Goal: Task Accomplishment & Management: Complete application form

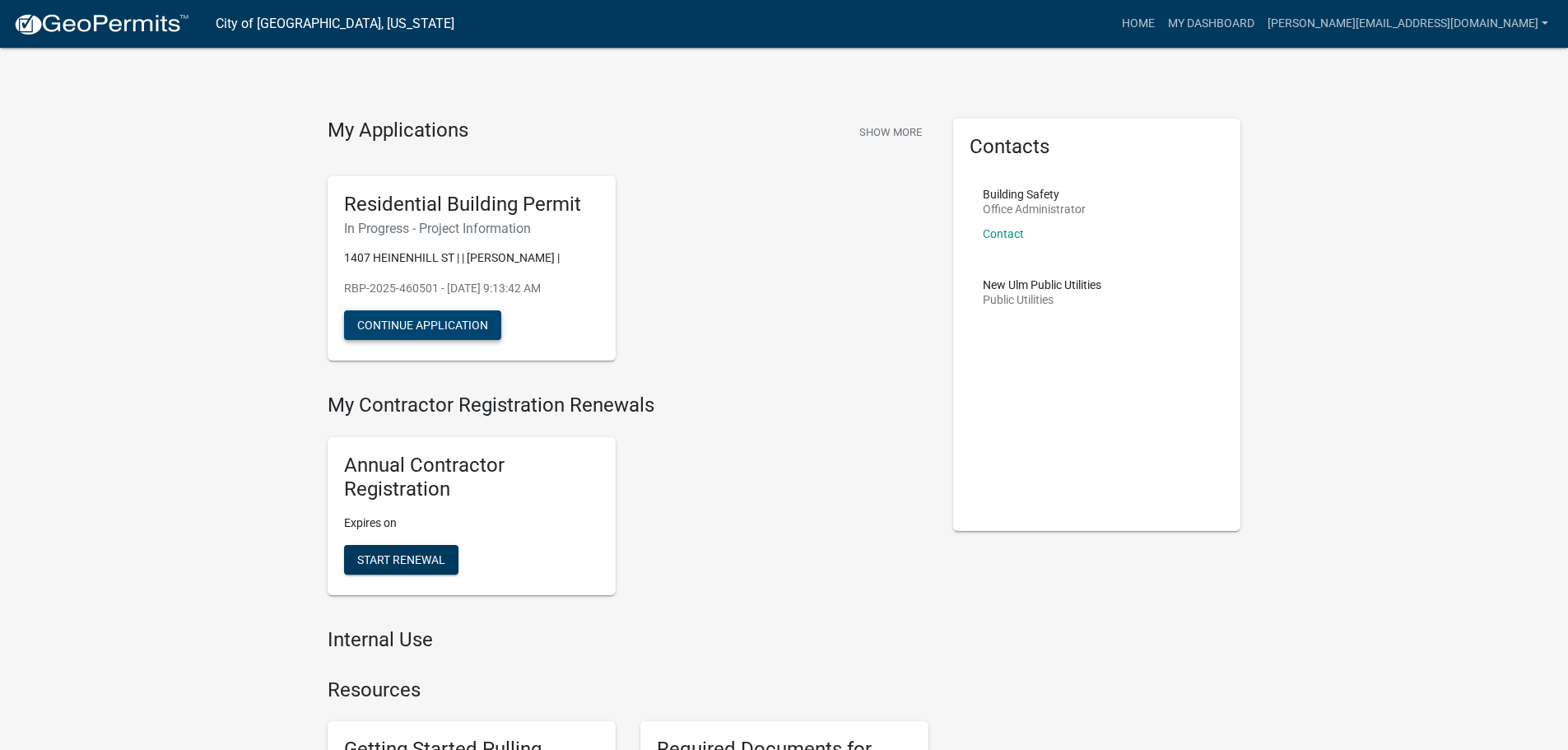
click at [443, 324] on button "Continue Application" at bounding box center [422, 325] width 157 height 30
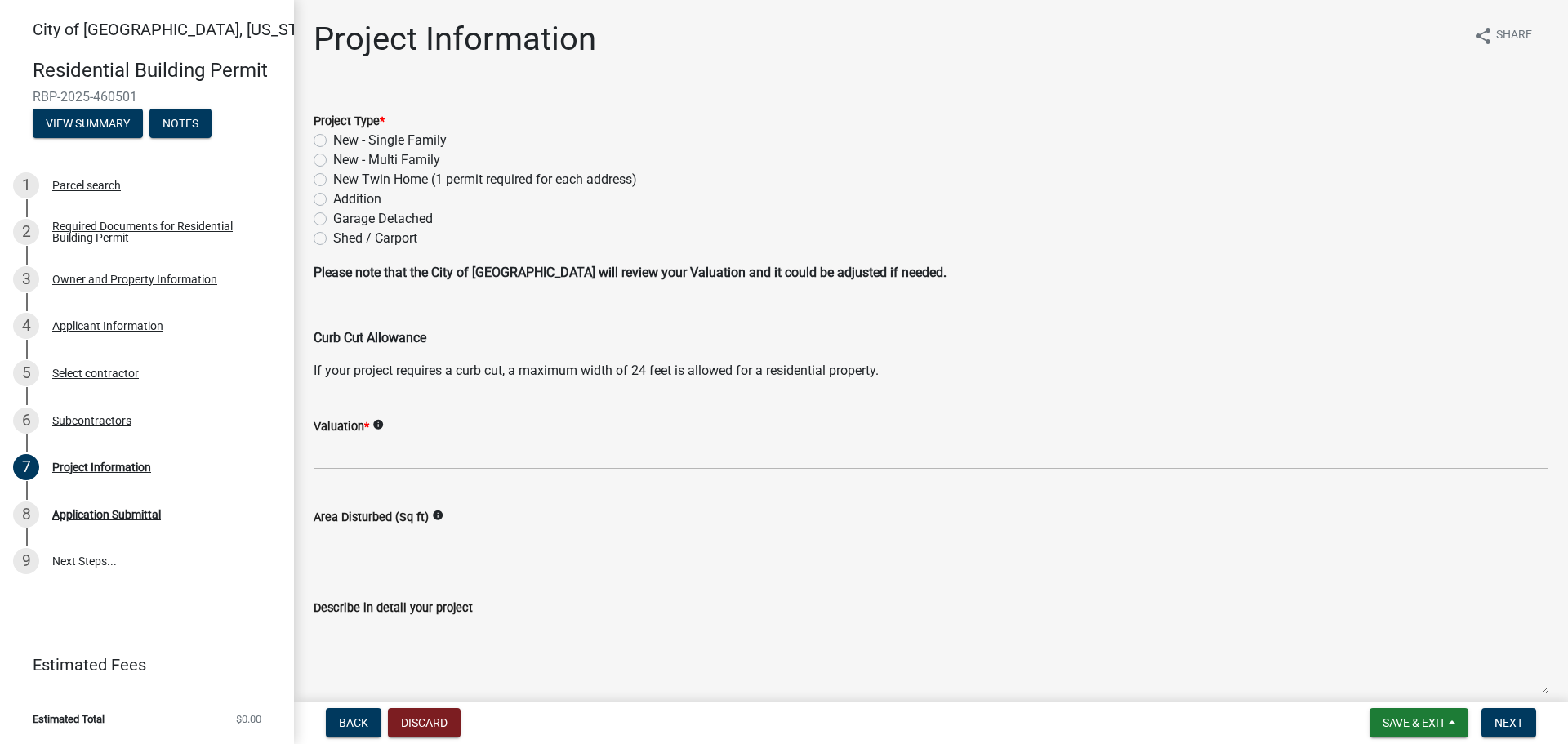
drag, startPoint x: 320, startPoint y: 205, endPoint x: 330, endPoint y: 211, distance: 11.7
click at [333, 205] on label "Addition" at bounding box center [357, 200] width 48 height 20
click at [333, 200] on input "Addition" at bounding box center [338, 195] width 11 height 11
radio input "true"
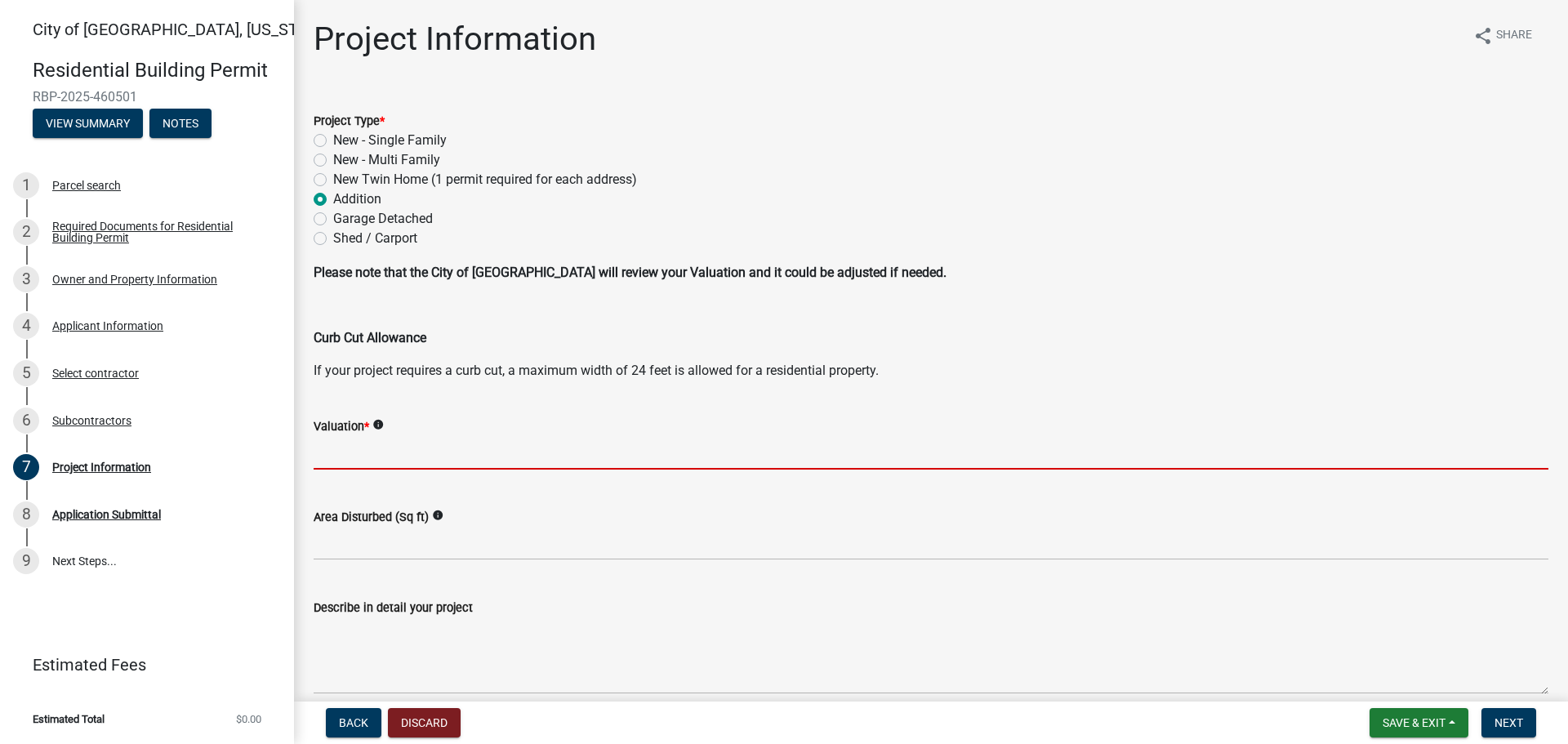
click at [473, 455] on input "text" at bounding box center [931, 453] width 1235 height 33
paste input "44,062.58"
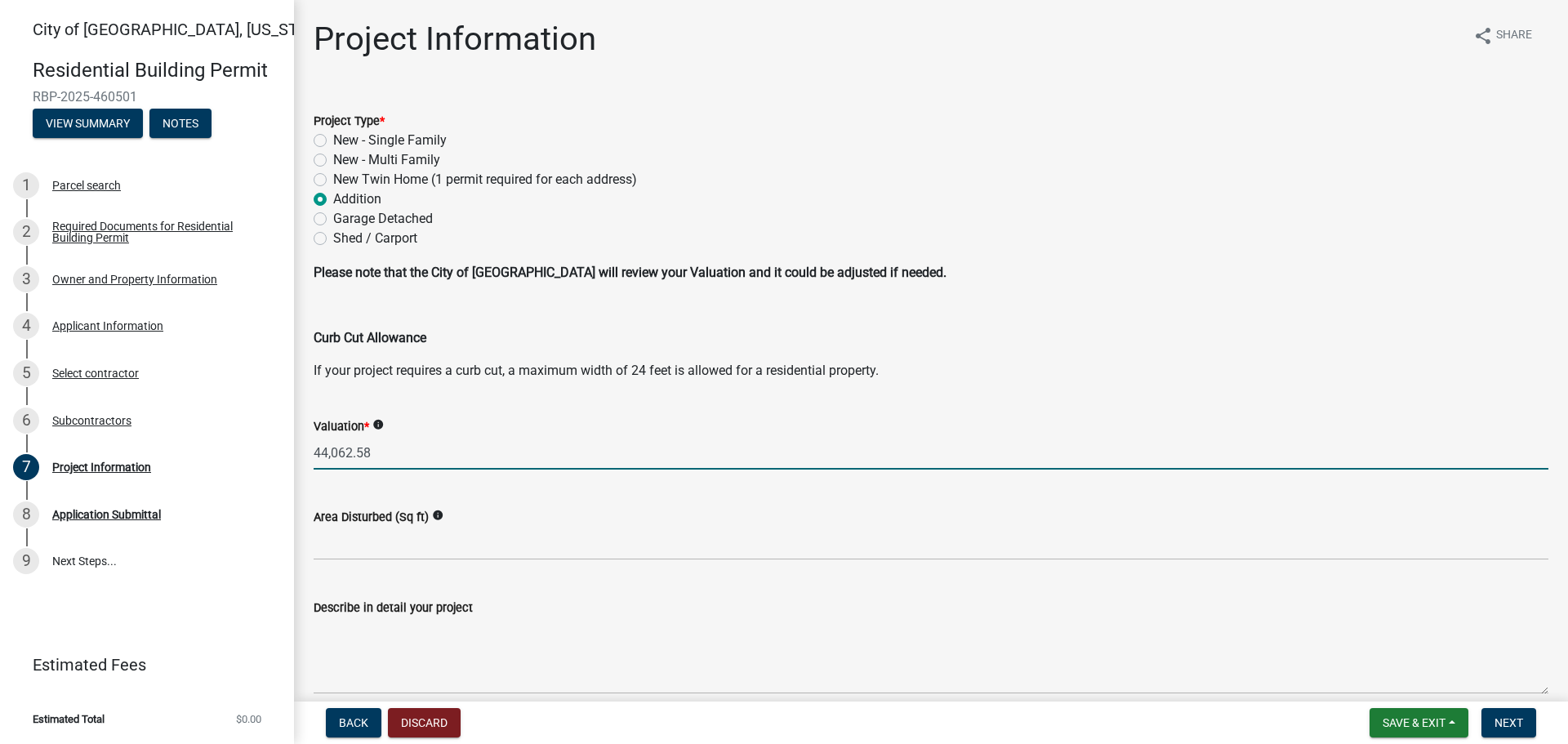
type input "44062.58"
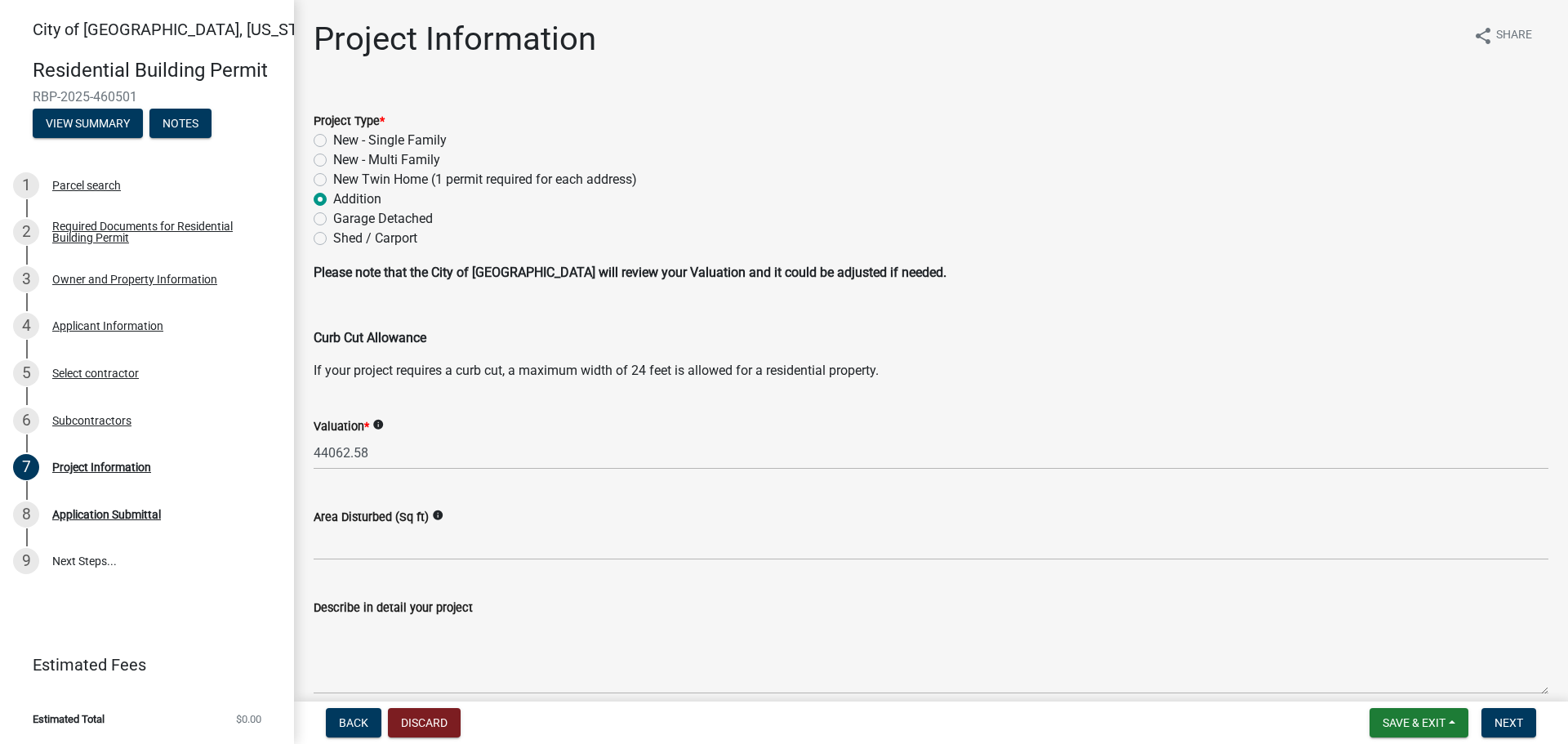
click at [600, 396] on div "Valuation * info 44062.58" at bounding box center [931, 430] width 1235 height 76
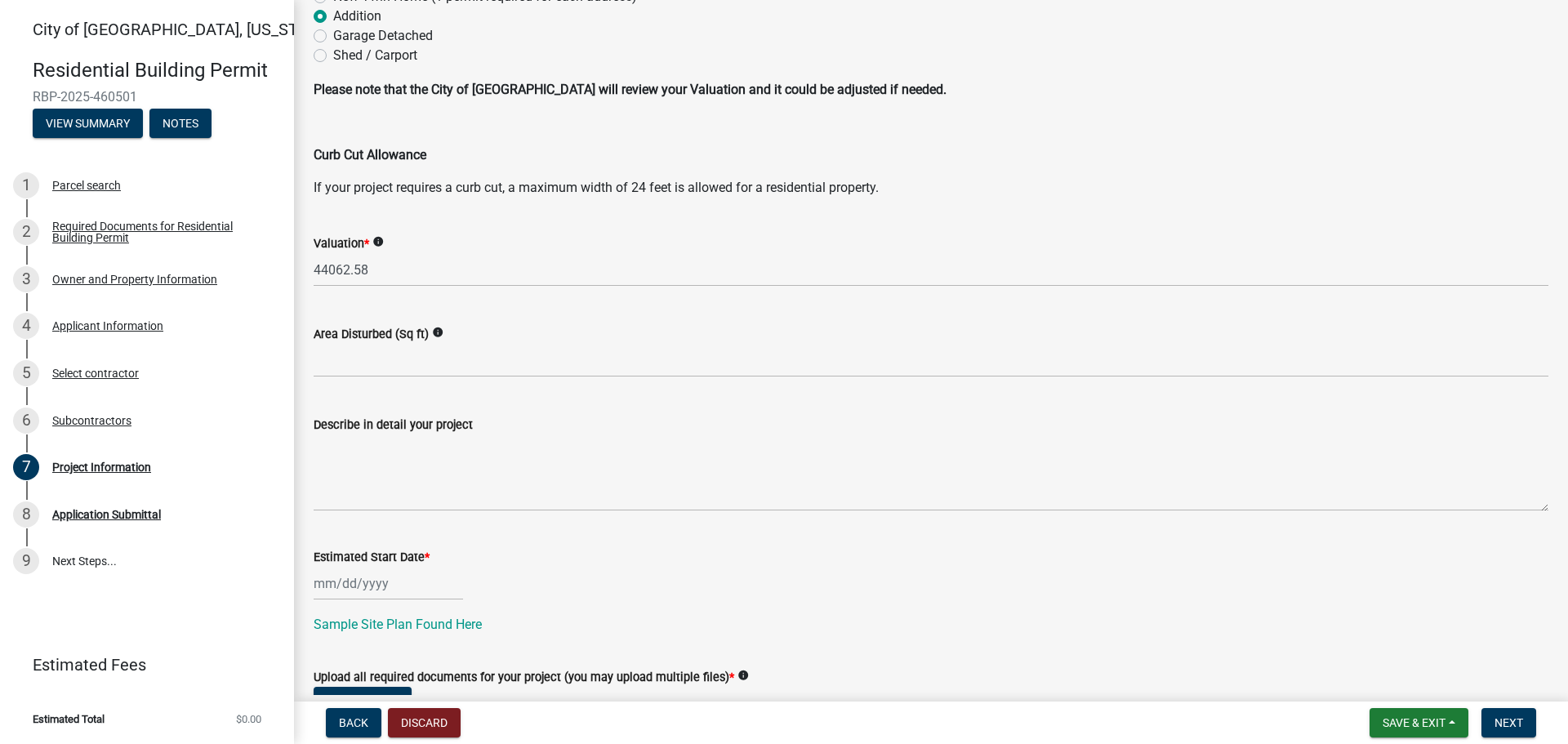
scroll to position [319, 0]
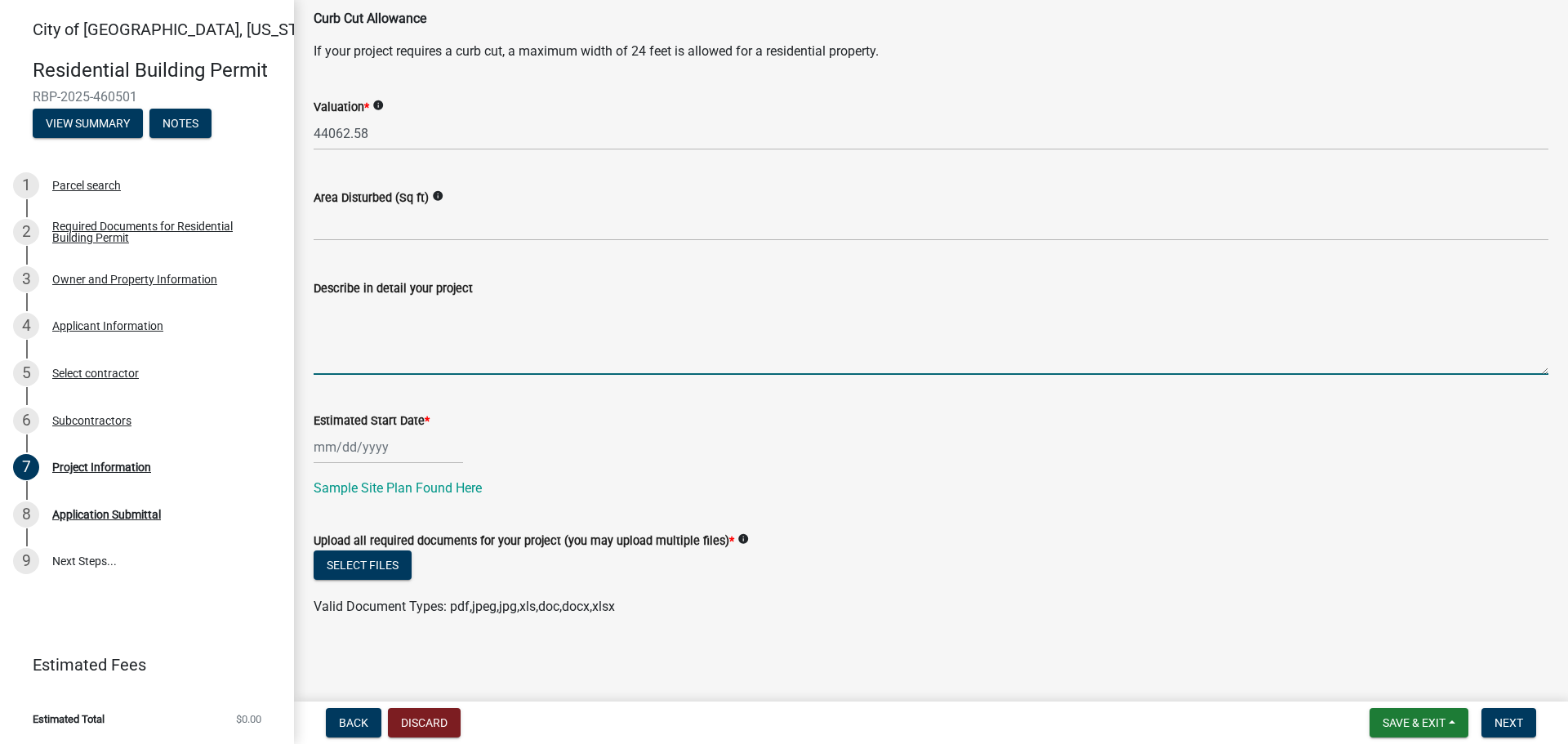
click at [466, 370] on textarea "Describe in detail your project" at bounding box center [931, 336] width 1235 height 77
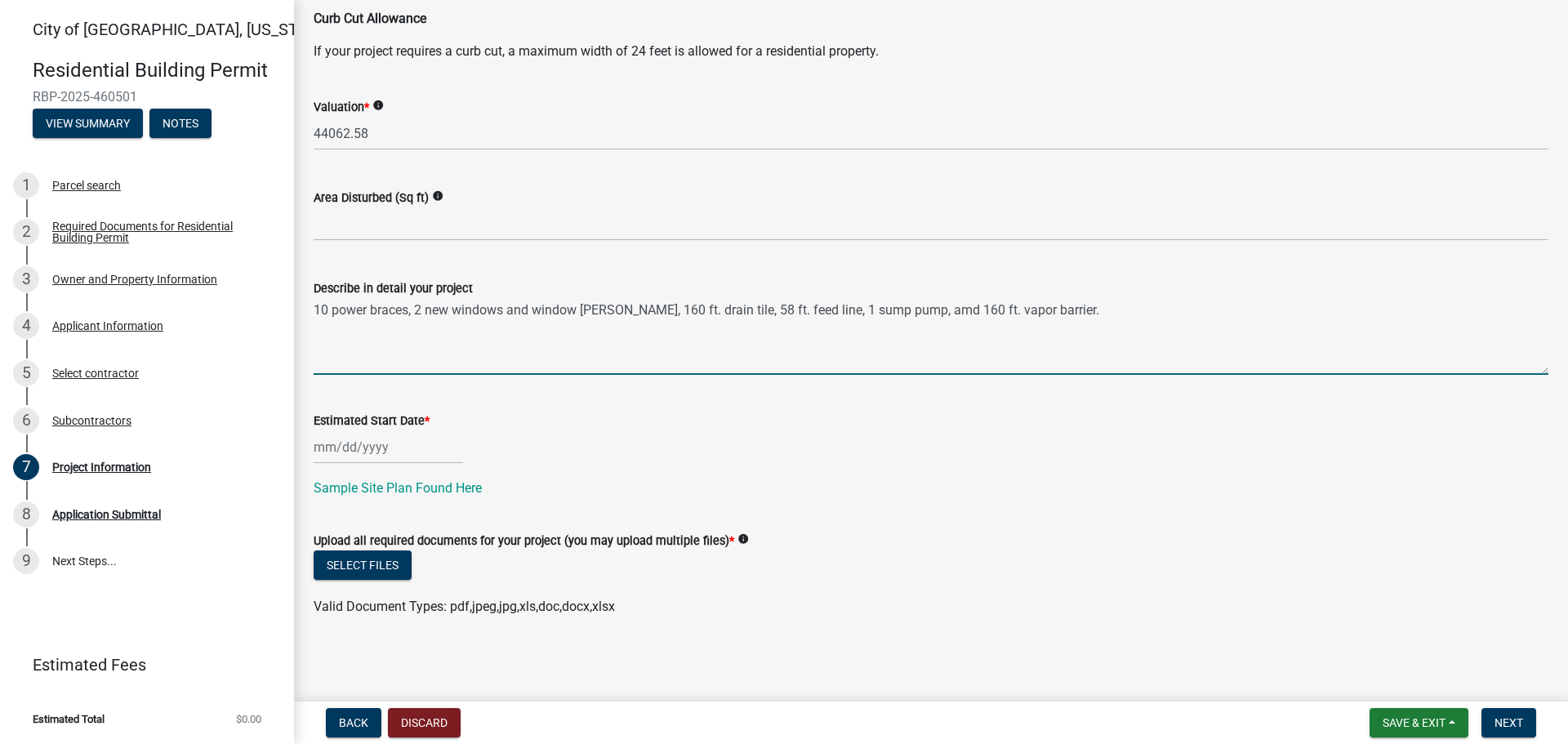
click at [900, 310] on textarea "10 power braces, 2 new windows and window [PERSON_NAME], 160 ft. drain tile, 58…" at bounding box center [931, 336] width 1235 height 77
type textarea "10 power braces, 2 new windows and window [PERSON_NAME], 160 ft. drain tile, 58…"
click at [946, 400] on div "Estimated Start Date *" at bounding box center [931, 426] width 1235 height 76
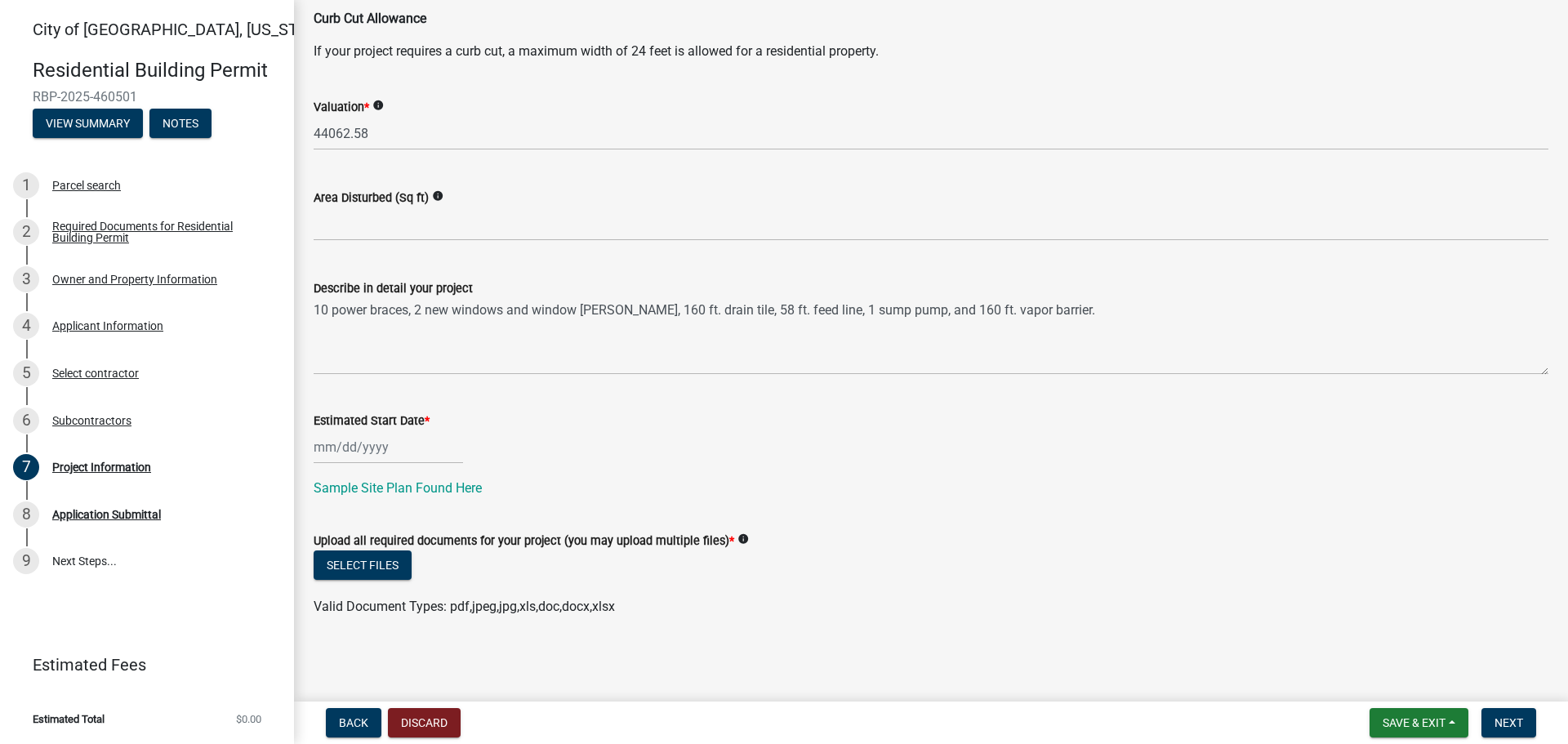
select select "8"
select select "2025"
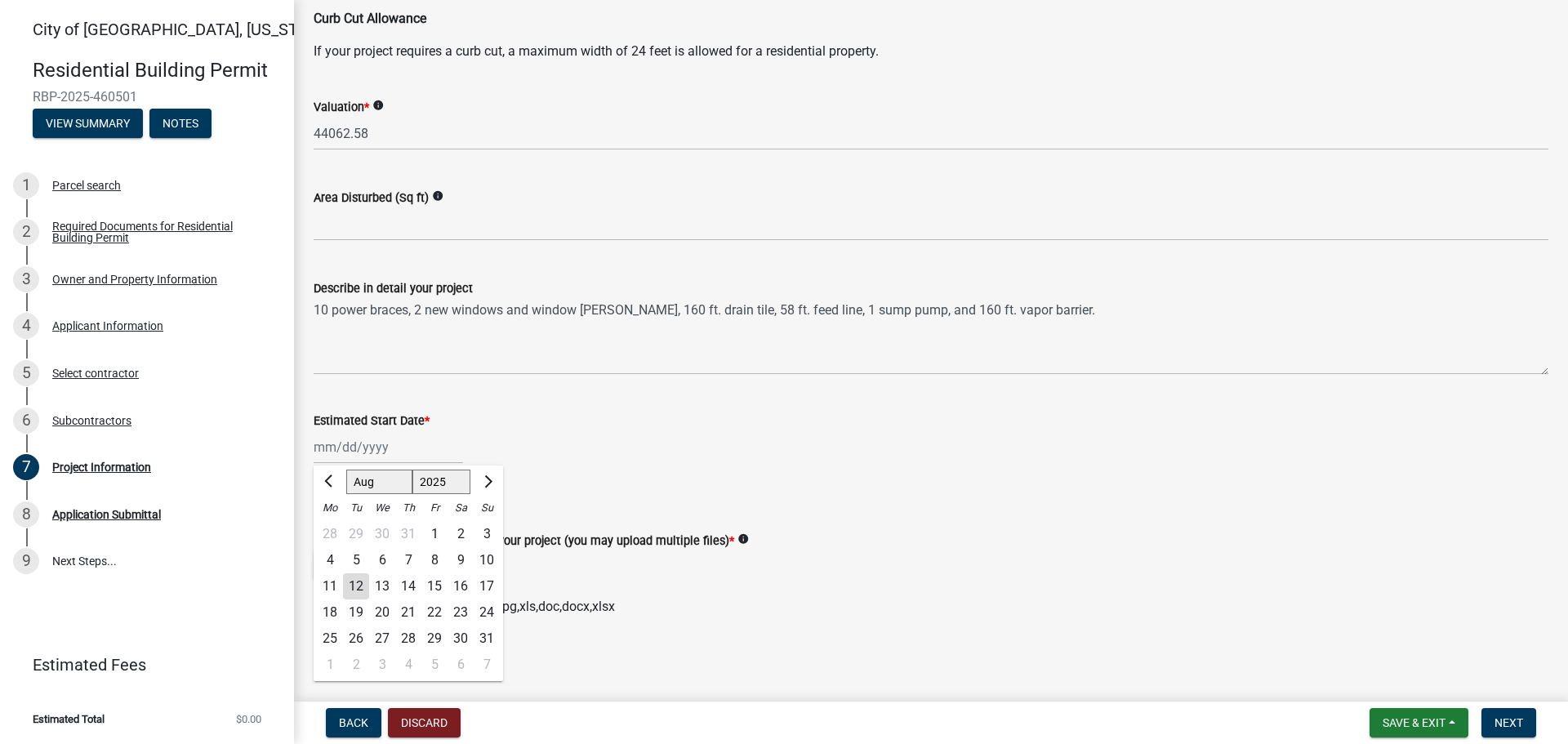
click at [420, 456] on div "[PERSON_NAME] Feb Mar Apr [PERSON_NAME][DATE] Oct Nov [DATE] 1526 1527 1528 152…" at bounding box center [388, 447] width 149 height 33
click at [490, 485] on button "Next month" at bounding box center [487, 482] width 20 height 27
select select "9"
click at [336, 582] on div "15" at bounding box center [329, 586] width 27 height 27
type input "[DATE]"
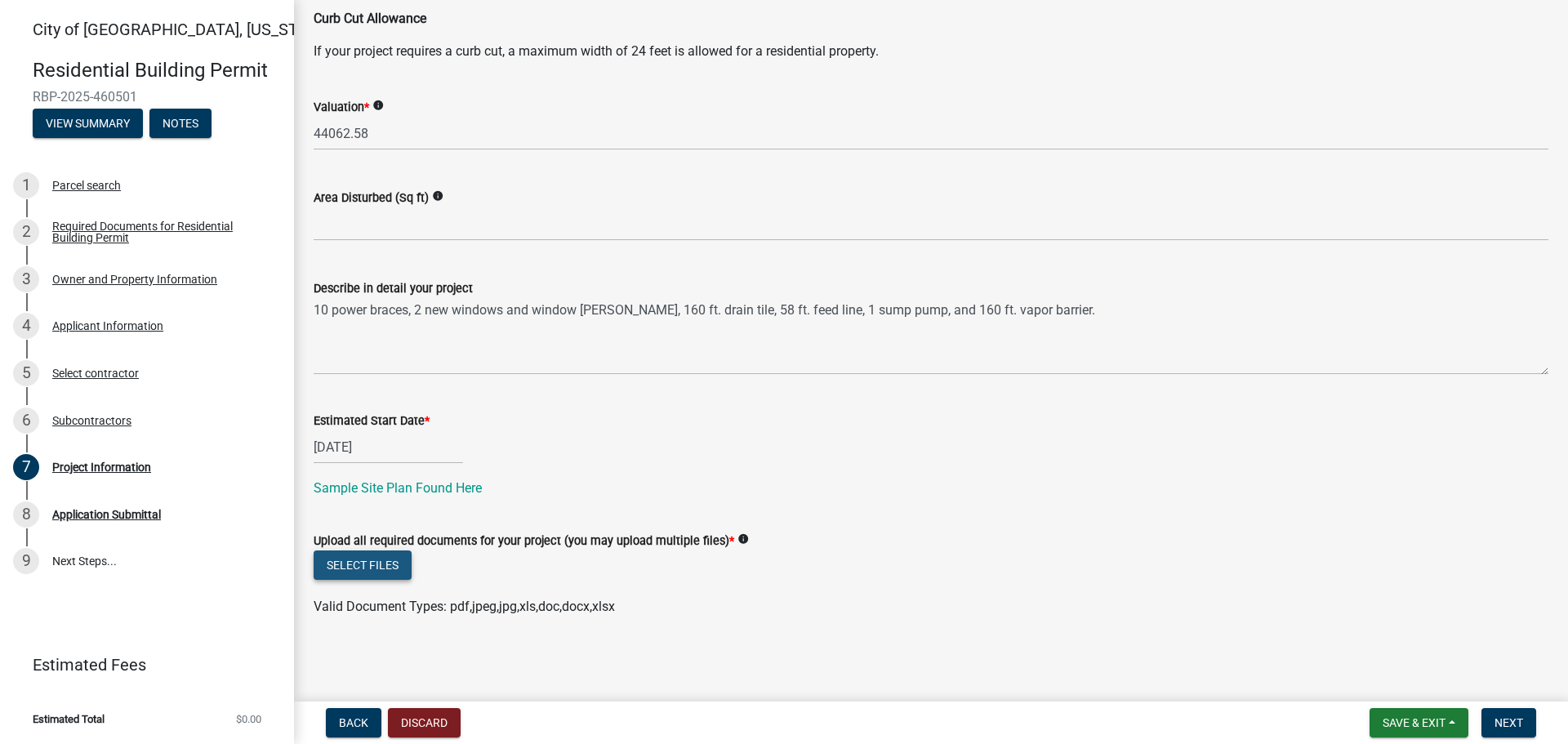
click at [404, 571] on button "Select files" at bounding box center [363, 565] width 98 height 29
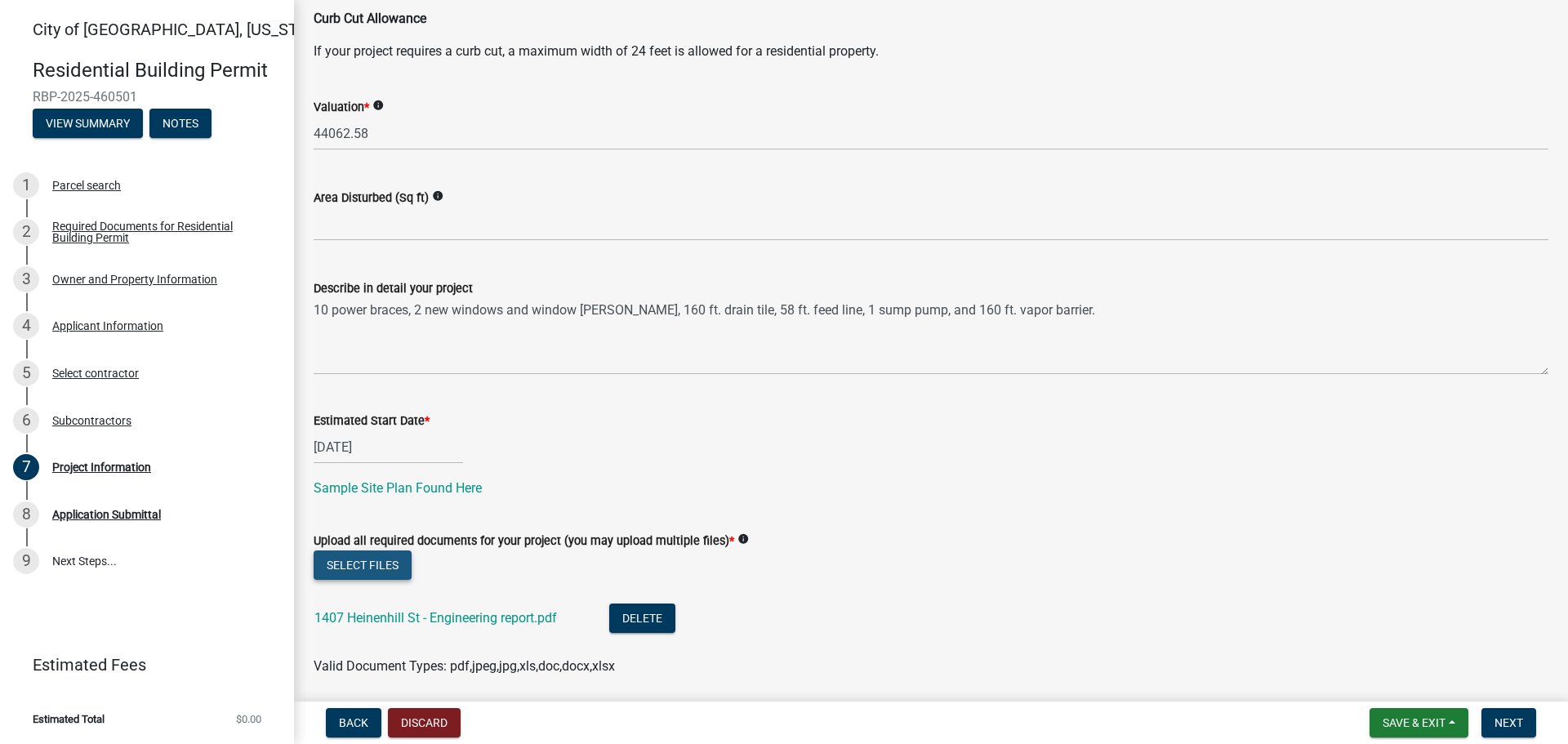
click at [377, 558] on button "Select files" at bounding box center [363, 565] width 98 height 29
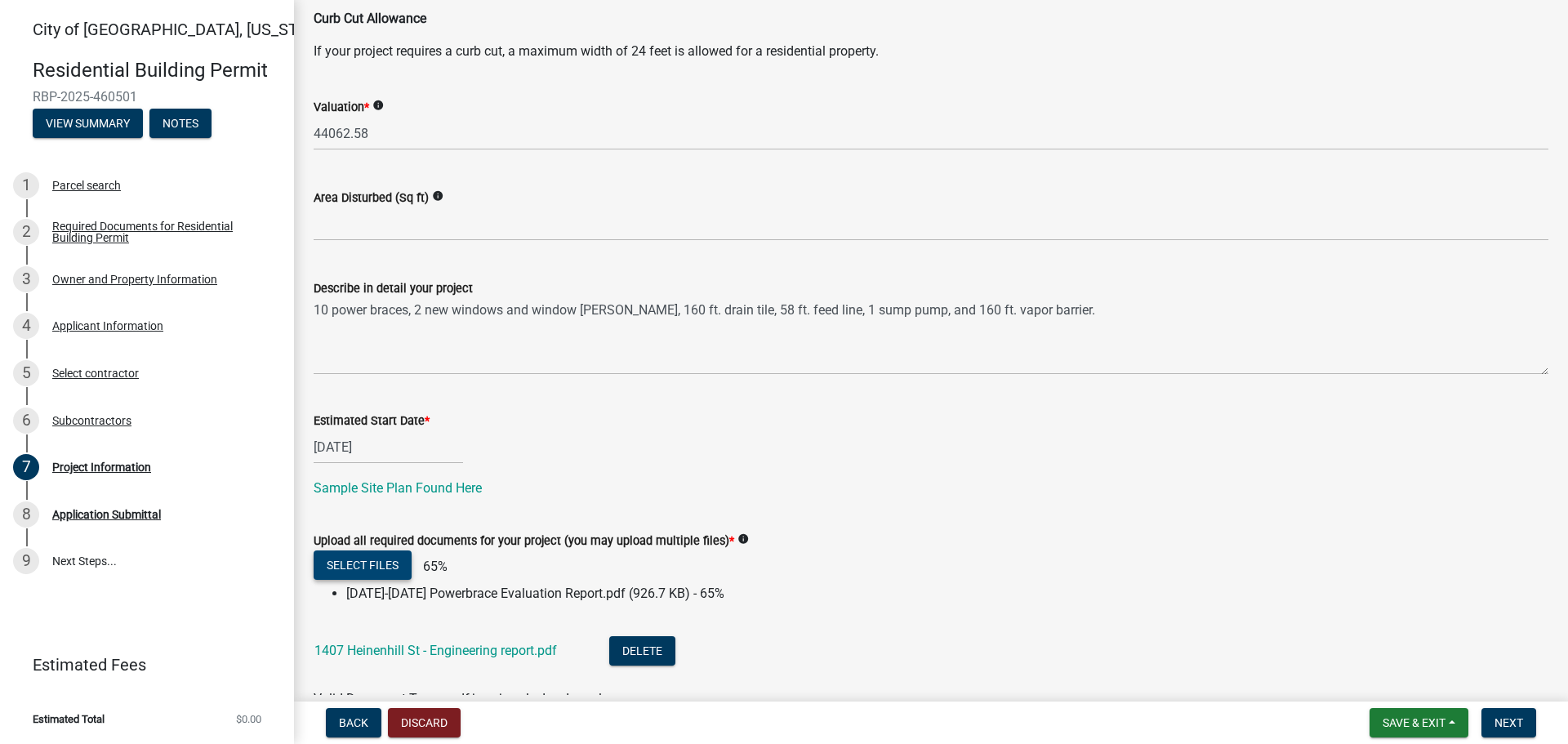
click at [350, 570] on button "Select files" at bounding box center [363, 565] width 98 height 29
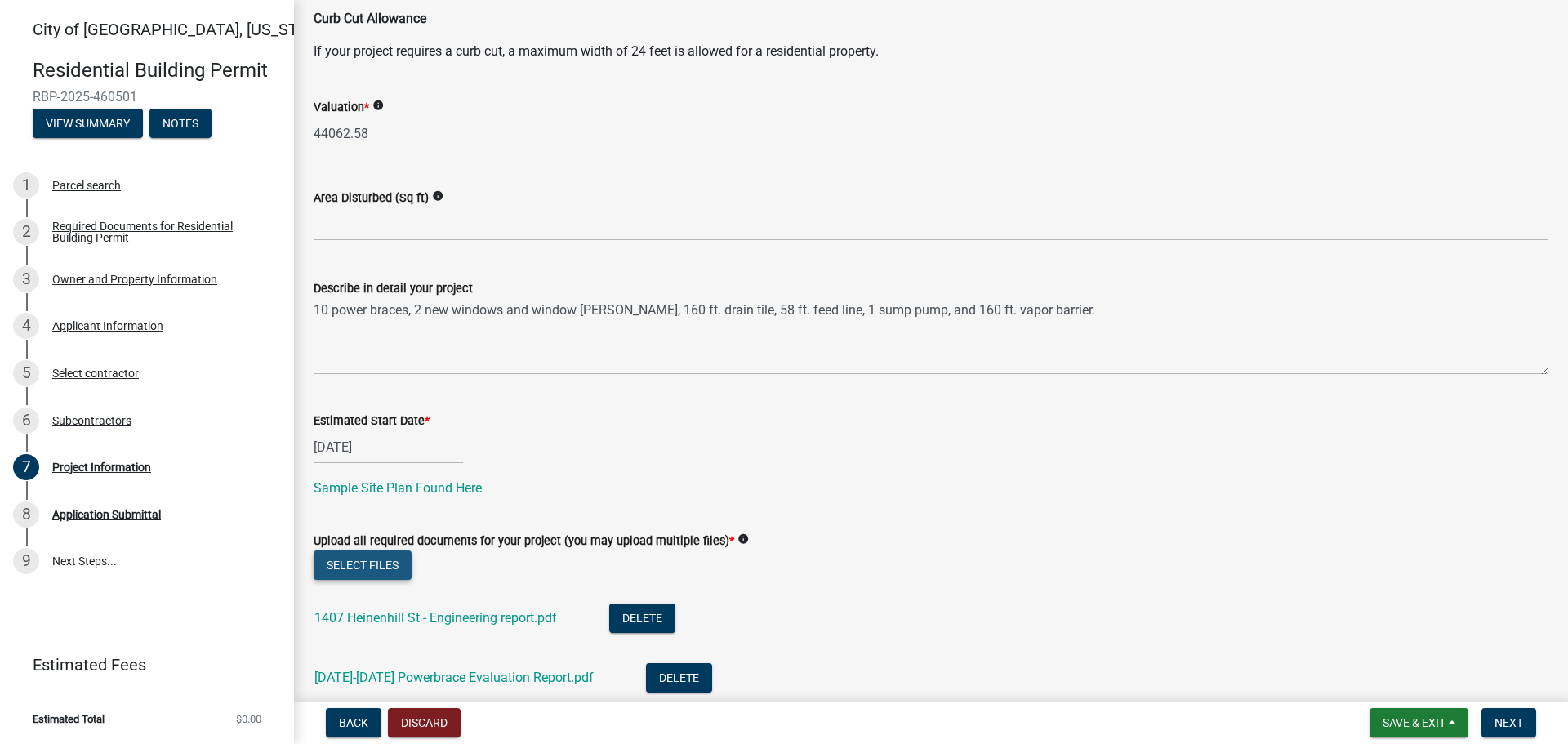
click at [372, 562] on button "Select files" at bounding box center [363, 565] width 98 height 29
click at [378, 552] on button "Select files" at bounding box center [363, 565] width 98 height 29
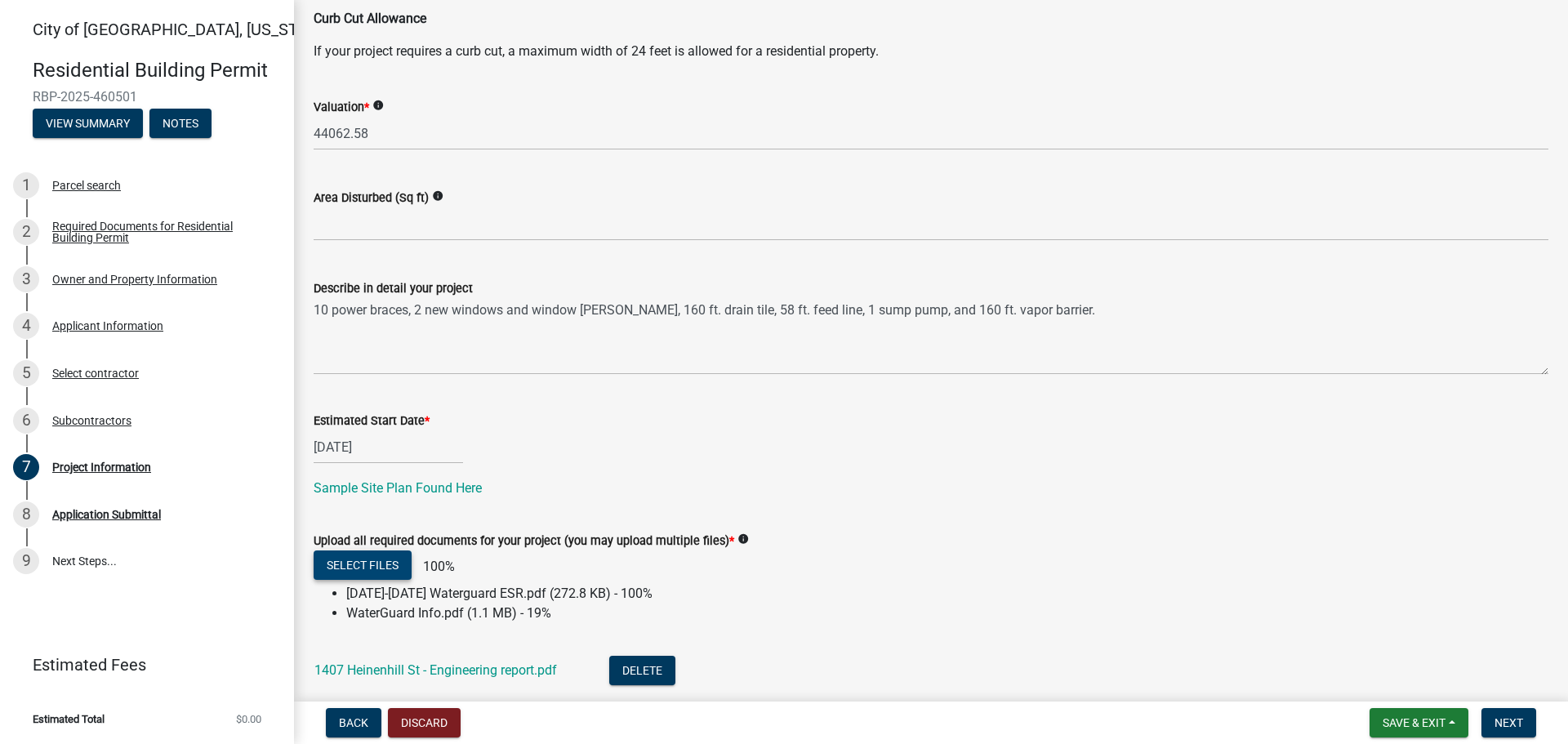
click at [362, 569] on button "Select files" at bounding box center [363, 565] width 98 height 29
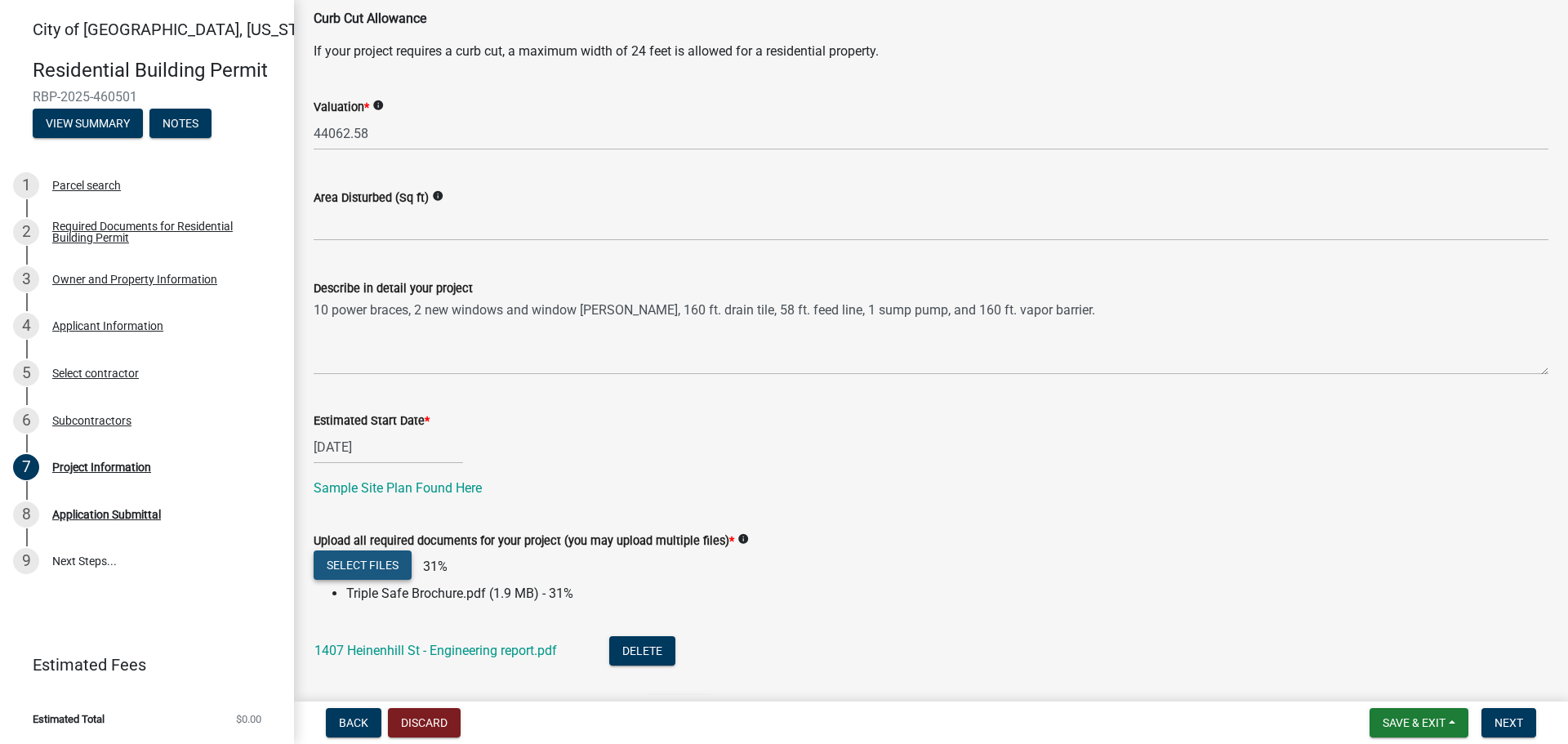
click at [397, 567] on button "Select files" at bounding box center [363, 565] width 98 height 29
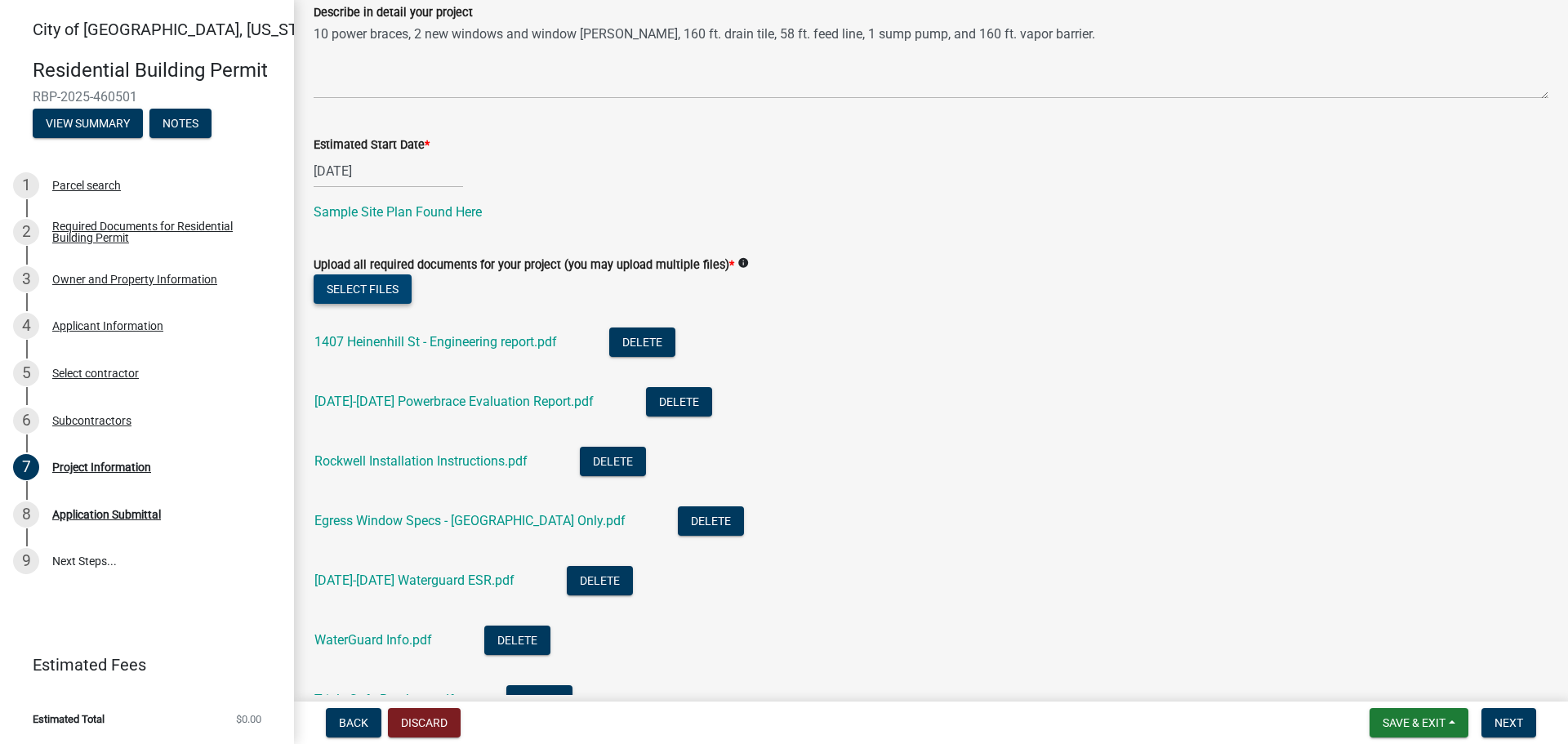
scroll to position [796, 0]
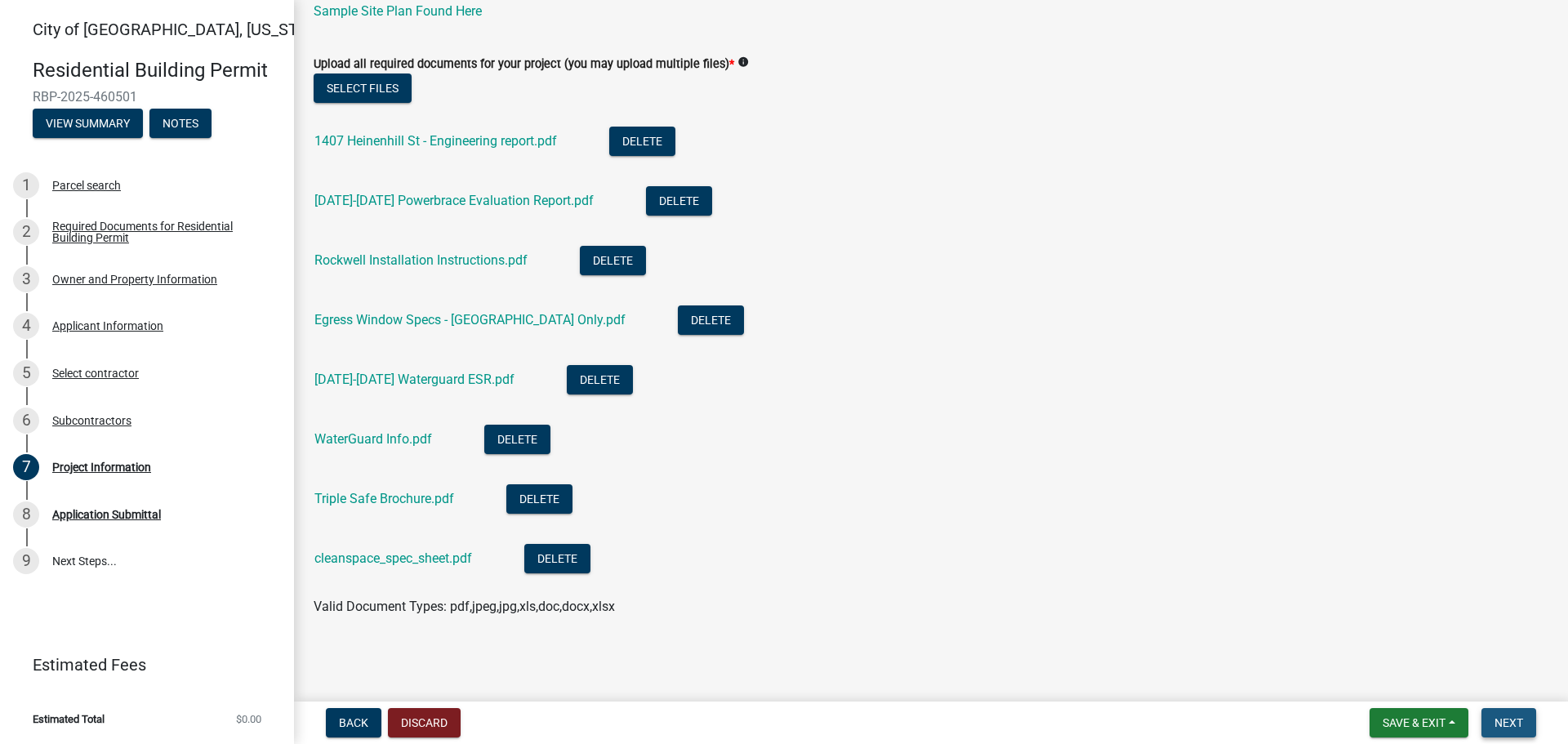
click at [1504, 717] on span "Next" at bounding box center [1508, 722] width 29 height 13
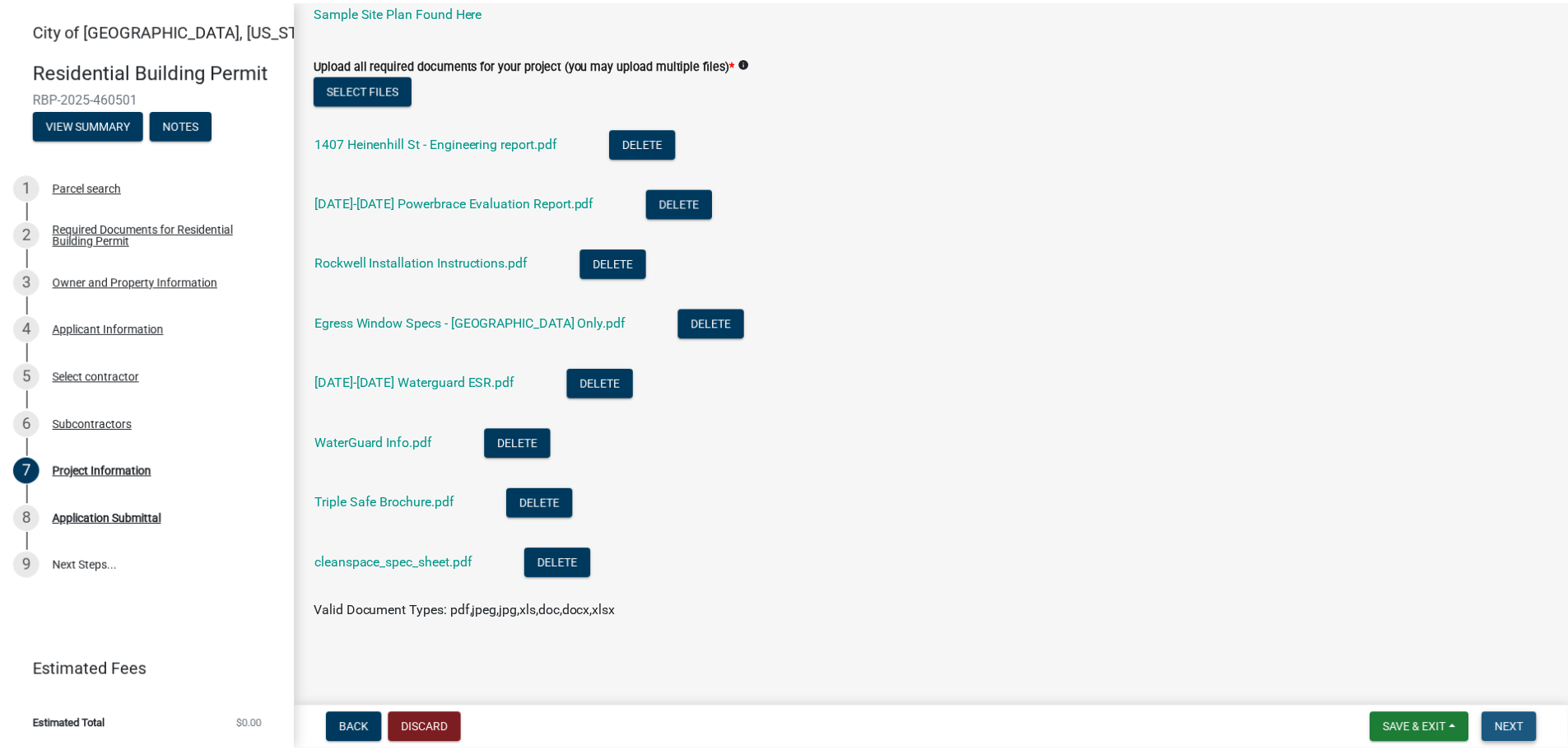
scroll to position [0, 0]
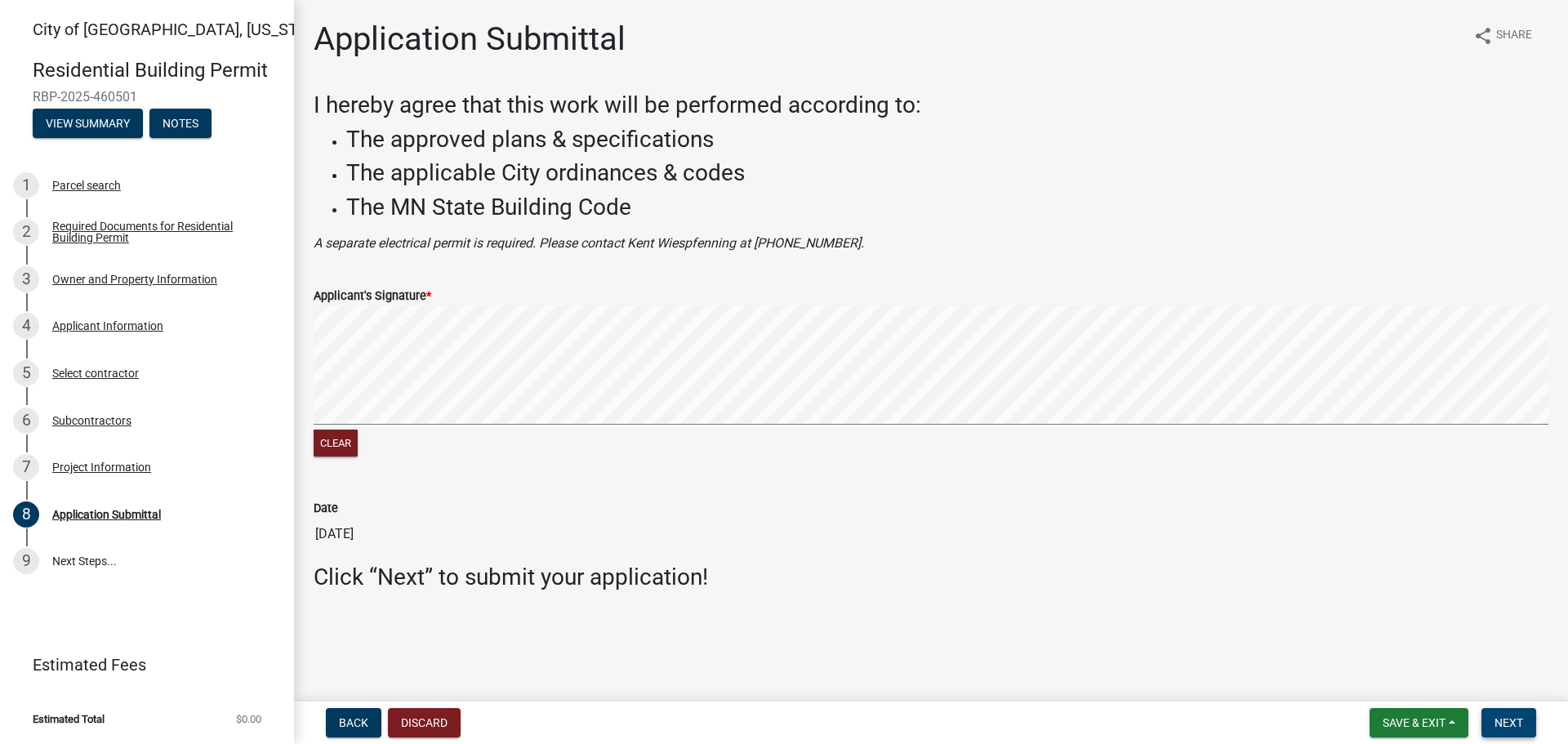
click at [1509, 715] on button "Next" at bounding box center [1509, 722] width 55 height 29
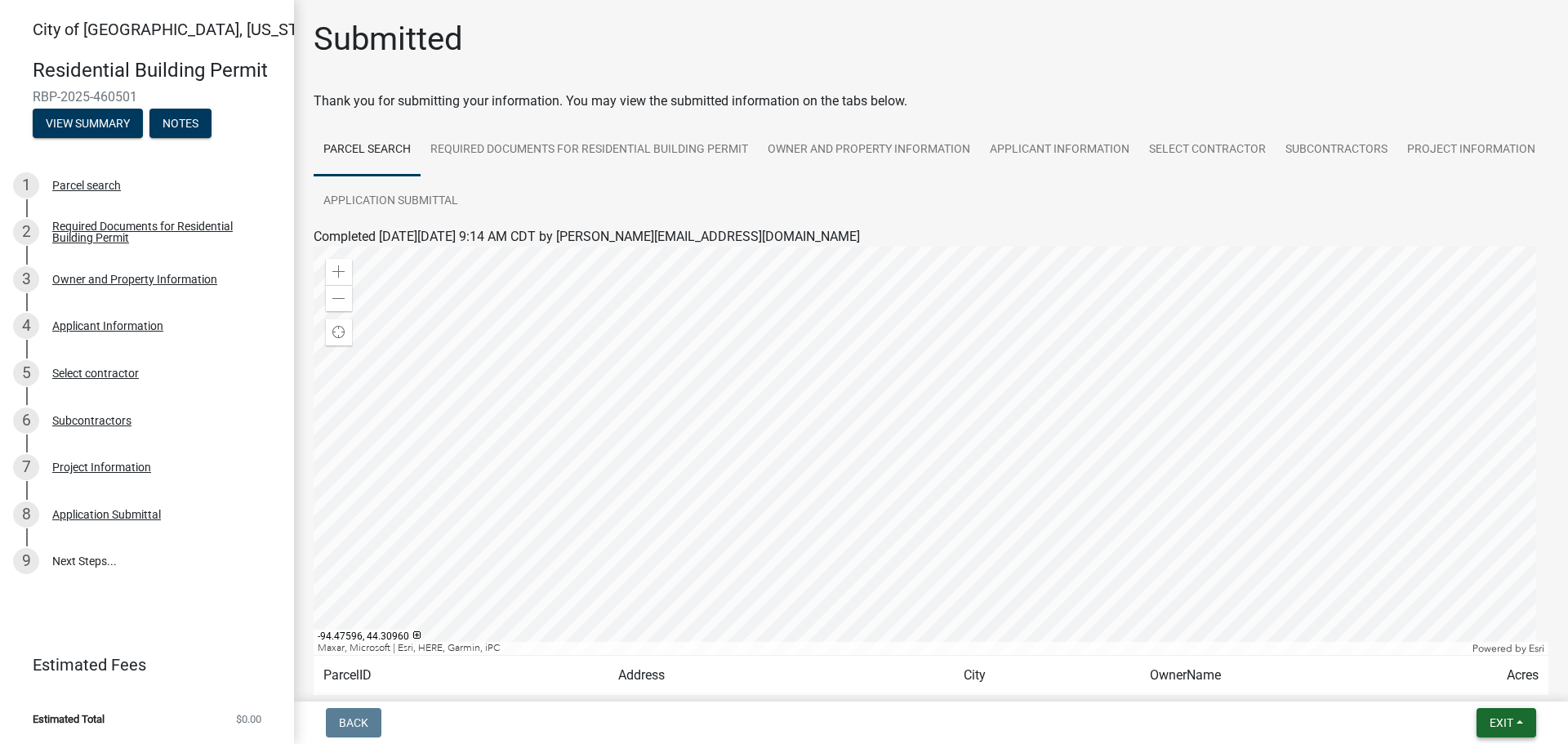
click at [1497, 726] on span "Exit" at bounding box center [1501, 722] width 24 height 13
click at [1438, 673] on button "Save & Exit" at bounding box center [1471, 680] width 131 height 39
